Goal: Task Accomplishment & Management: Manage account settings

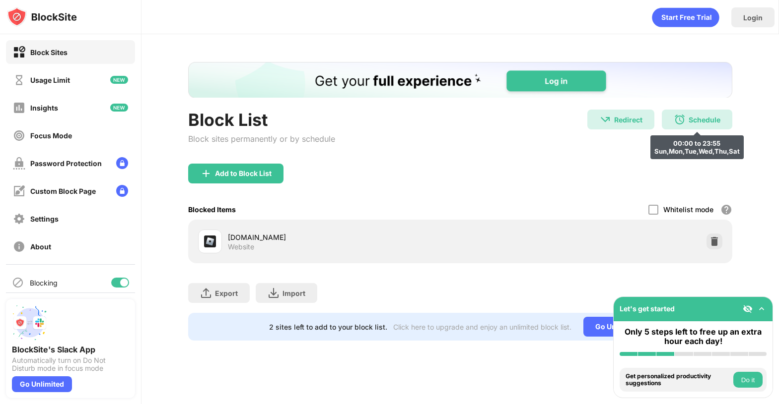
click at [694, 116] on div "Schedule" at bounding box center [704, 120] width 32 height 8
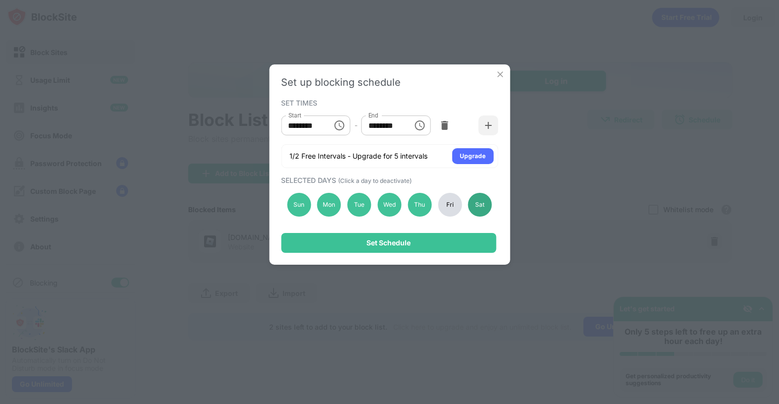
click at [477, 207] on div "Sat" at bounding box center [480, 205] width 24 height 24
click at [480, 205] on div "Sat" at bounding box center [480, 205] width 24 height 24
click at [498, 81] on div "Set up blocking schedule SET TIMES Start ******** Start - End ******** End 1/2 …" at bounding box center [389, 165] width 241 height 200
click at [500, 74] on img at bounding box center [500, 74] width 10 height 10
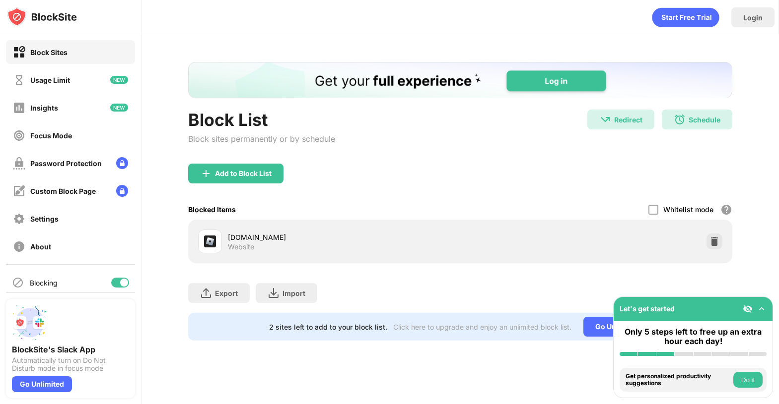
click at [102, 291] on div "Blocking" at bounding box center [70, 283] width 129 height 24
click at [111, 284] on div at bounding box center [120, 283] width 18 height 10
